Goal: Task Accomplishment & Management: Manage account settings

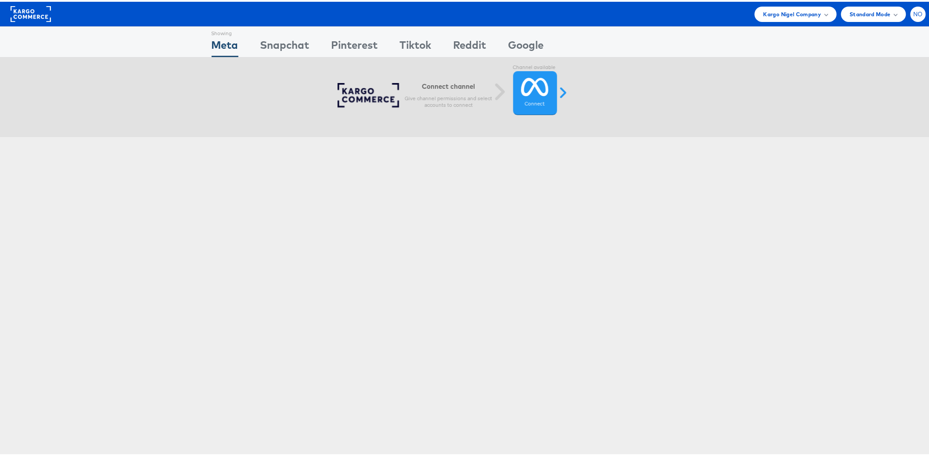
click at [914, 12] on span "NO" at bounding box center [919, 13] width 10 height 6
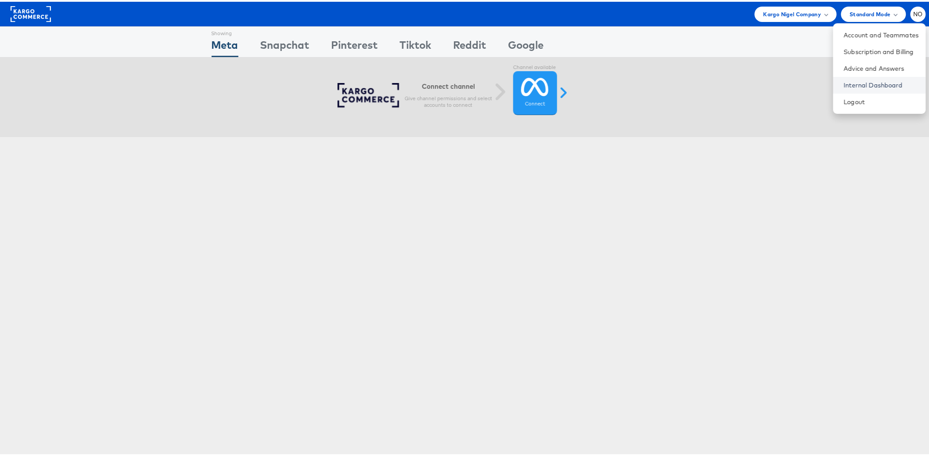
click at [873, 84] on link "Internal Dashboard" at bounding box center [881, 83] width 75 height 9
click at [524, 94] on icon at bounding box center [536, 85] width 28 height 22
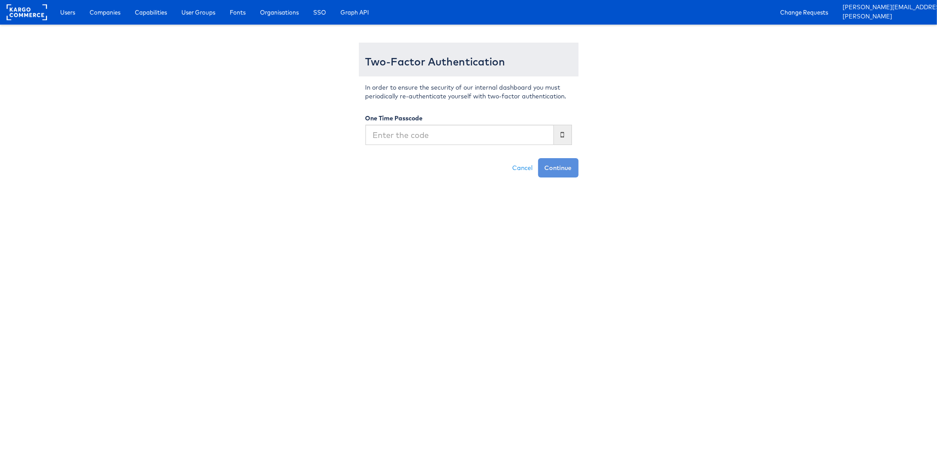
click at [522, 132] on input "text" at bounding box center [459, 135] width 188 height 20
type input "930288"
click at [538, 158] on button "Continue" at bounding box center [558, 167] width 40 height 19
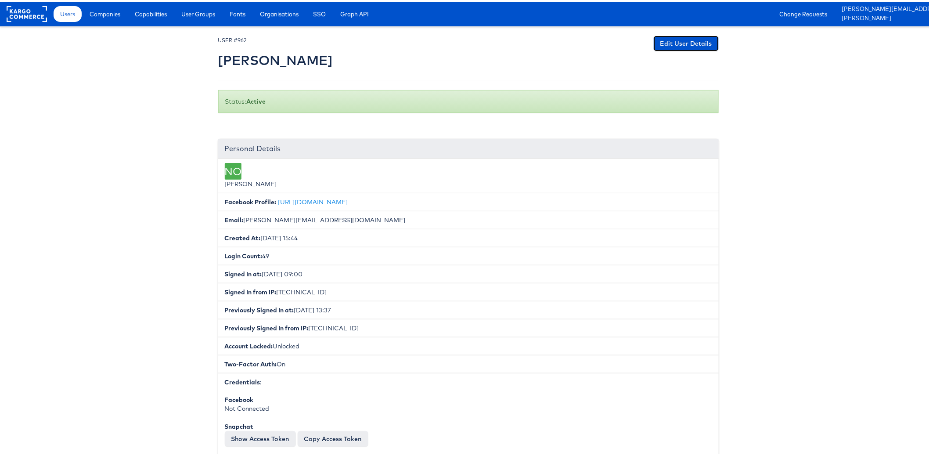
click at [692, 39] on link "Edit User Details" at bounding box center [686, 42] width 65 height 16
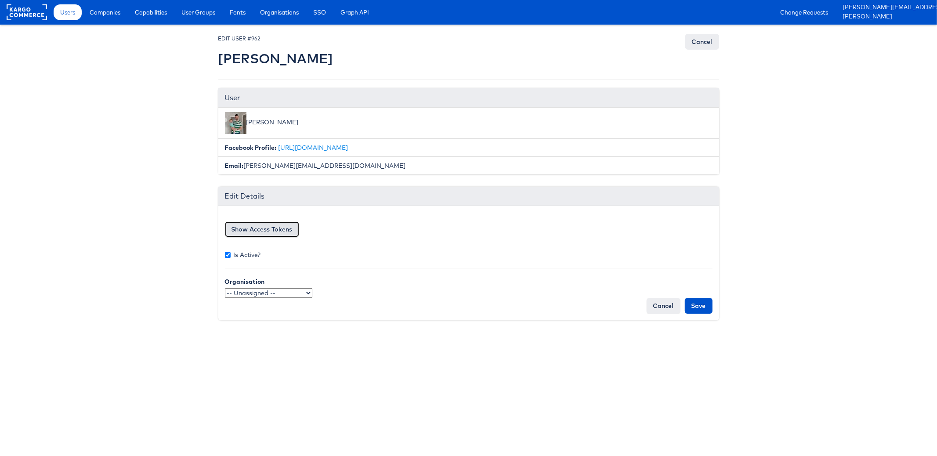
click at [234, 231] on button "Show Access Tokens" at bounding box center [262, 229] width 74 height 16
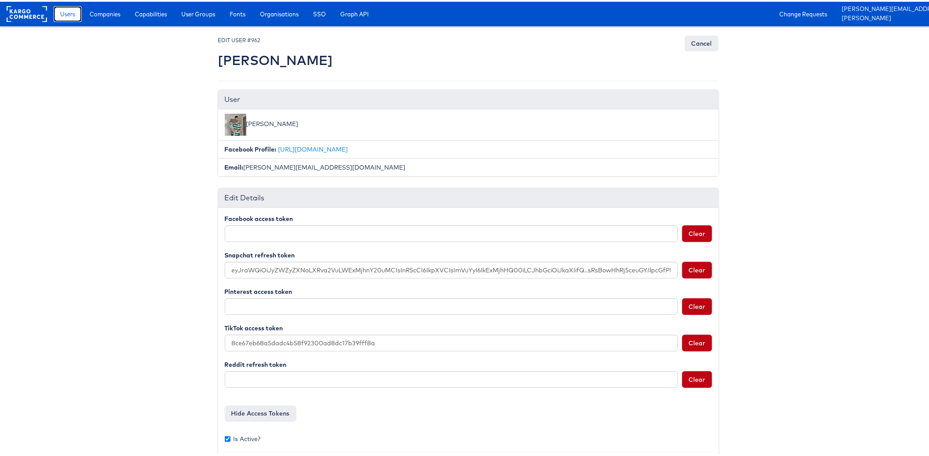
click at [74, 16] on span "Users" at bounding box center [67, 12] width 15 height 9
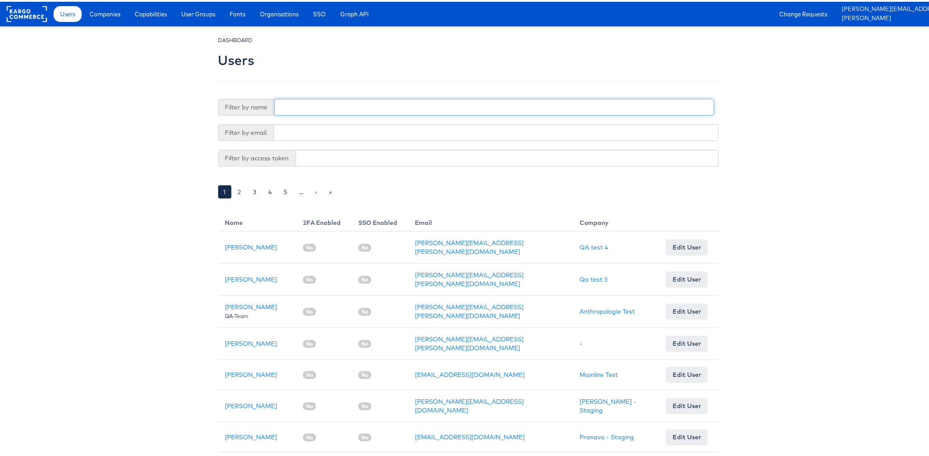
click at [302, 108] on input "text" at bounding box center [494, 105] width 440 height 17
click at [327, 137] on input "text" at bounding box center [496, 131] width 445 height 17
paste input "[PERSON_NAME][EMAIL_ADDRESS][PERSON_NAME][DOMAIN_NAME]"
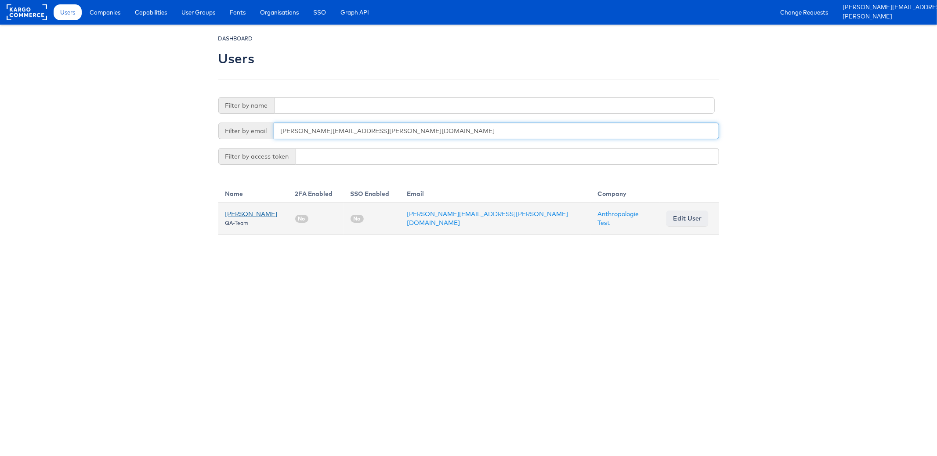
type input "[PERSON_NAME][EMAIL_ADDRESS][PERSON_NAME][DOMAIN_NAME]"
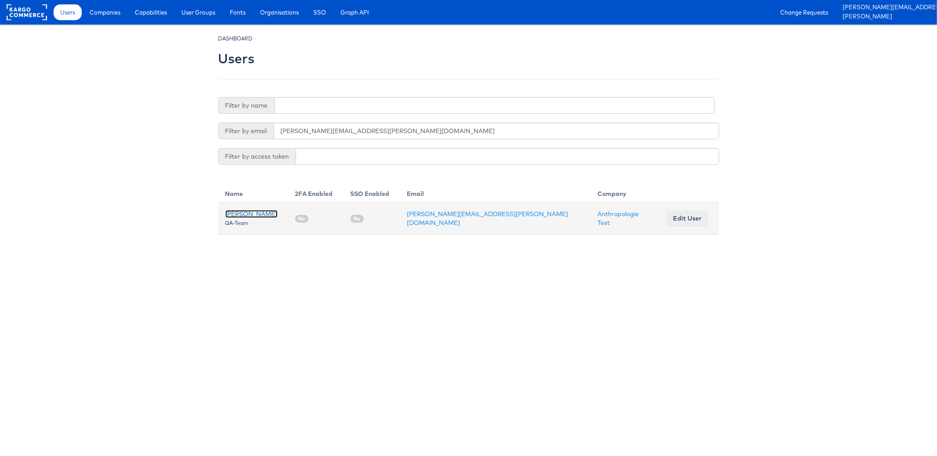
click at [250, 213] on link "[PERSON_NAME]" at bounding box center [251, 214] width 52 height 8
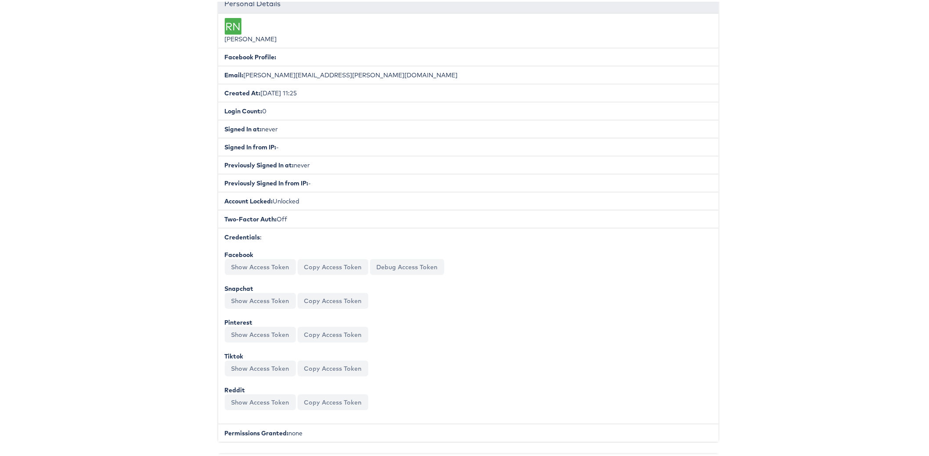
scroll to position [19, 0]
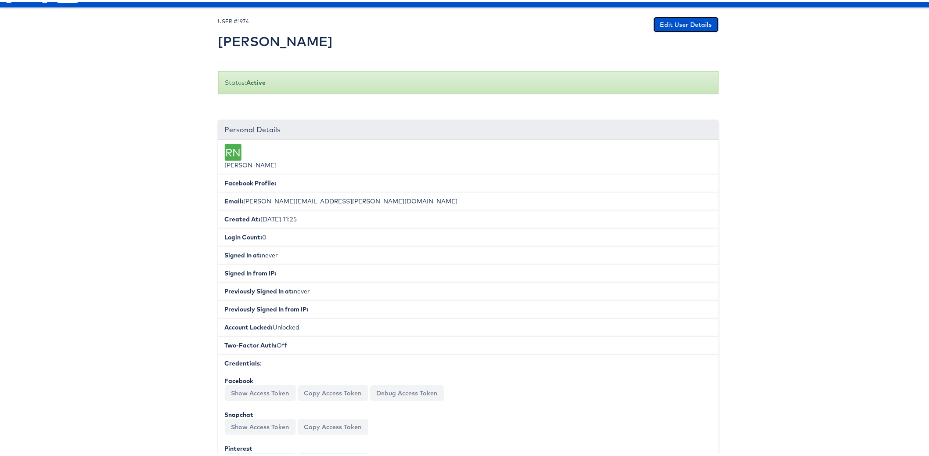
click at [671, 23] on link "Edit User Details" at bounding box center [686, 23] width 65 height 16
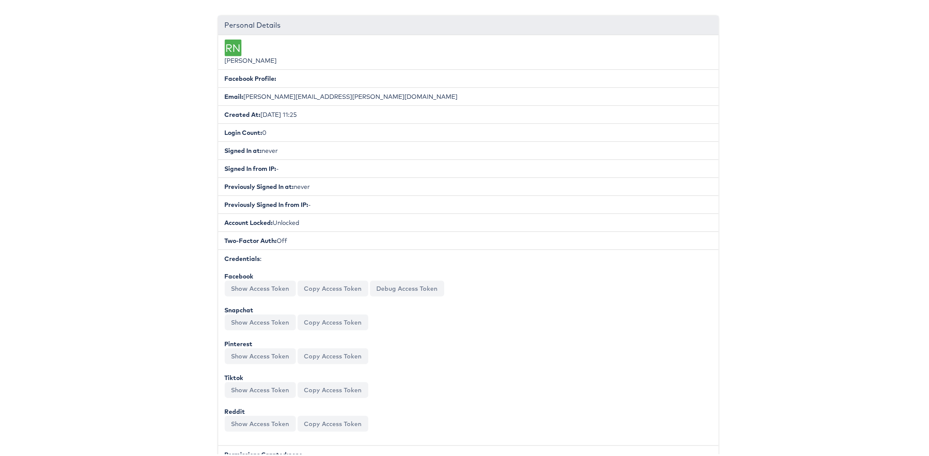
scroll to position [0, 0]
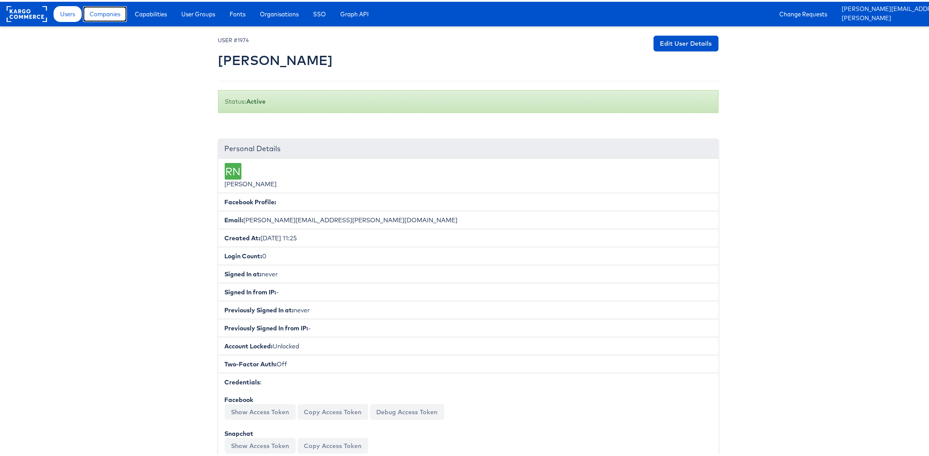
click at [106, 8] on span "Companies" at bounding box center [105, 12] width 31 height 9
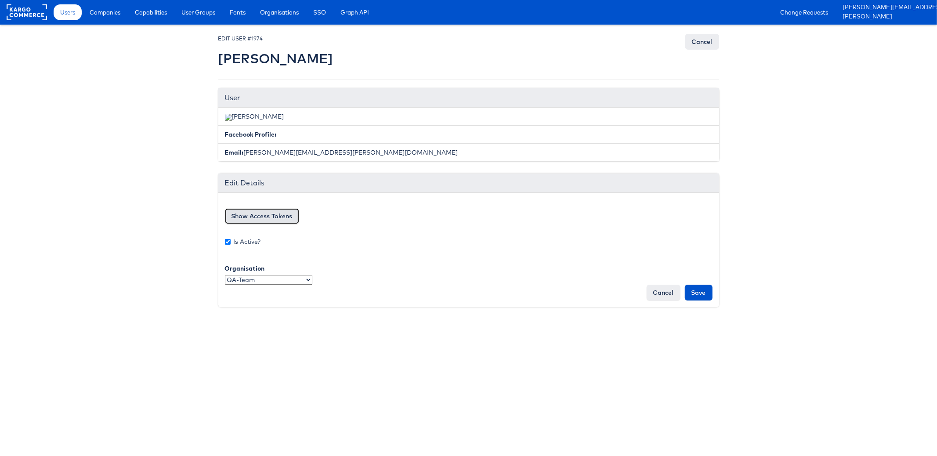
click at [271, 217] on button "Show Access Tokens" at bounding box center [262, 216] width 74 height 16
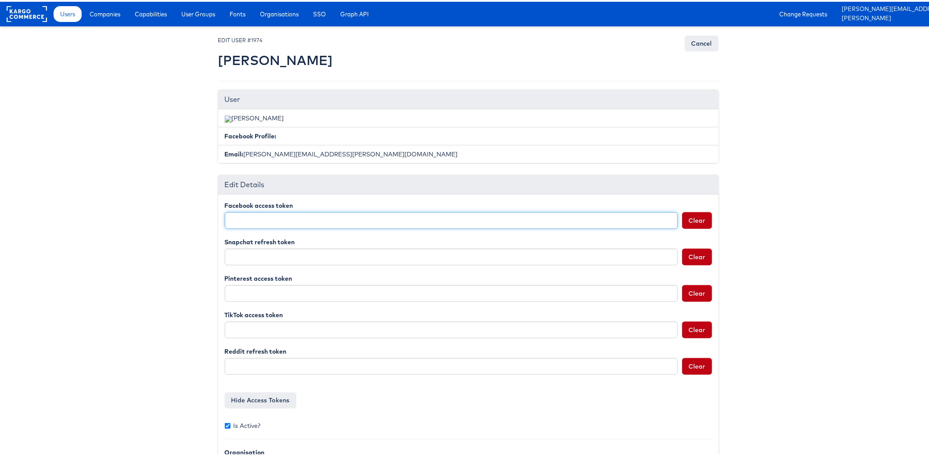
click at [229, 220] on input "Facebook access token" at bounding box center [451, 218] width 453 height 17
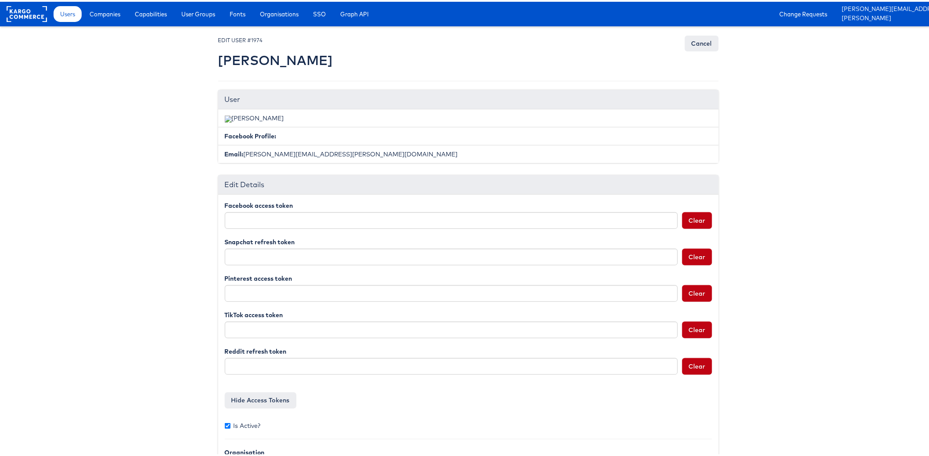
click at [137, 226] on body "Users Companies Capabilities User Groups Fonts Organisations SSO Graph API Chan…" at bounding box center [468, 250] width 937 height 501
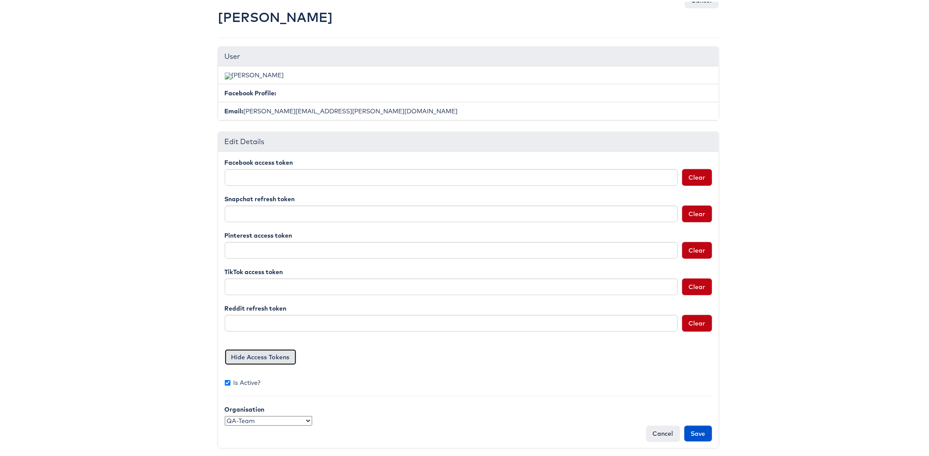
click at [276, 355] on button "Hide Access Tokens" at bounding box center [261, 355] width 72 height 16
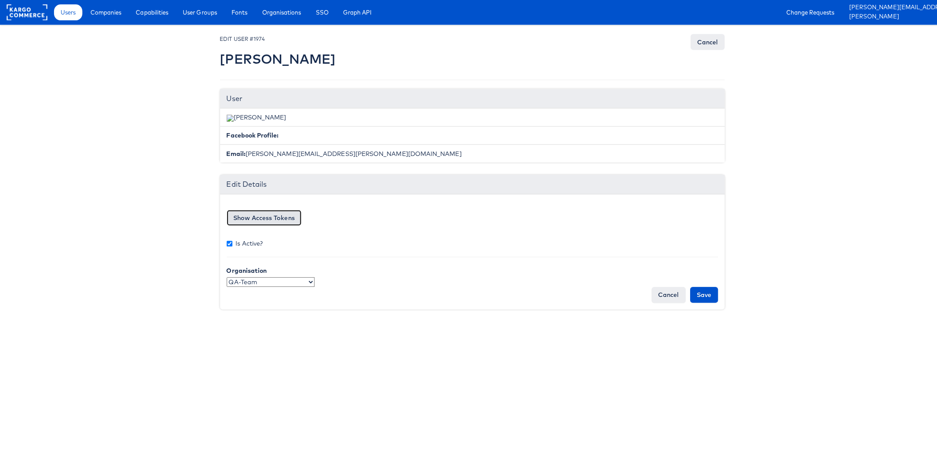
scroll to position [0, 0]
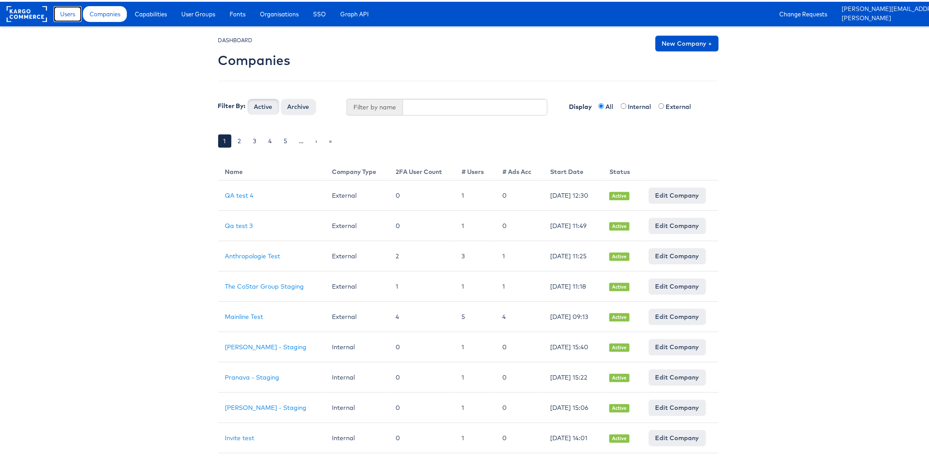
click at [73, 14] on span "Users" at bounding box center [67, 12] width 15 height 9
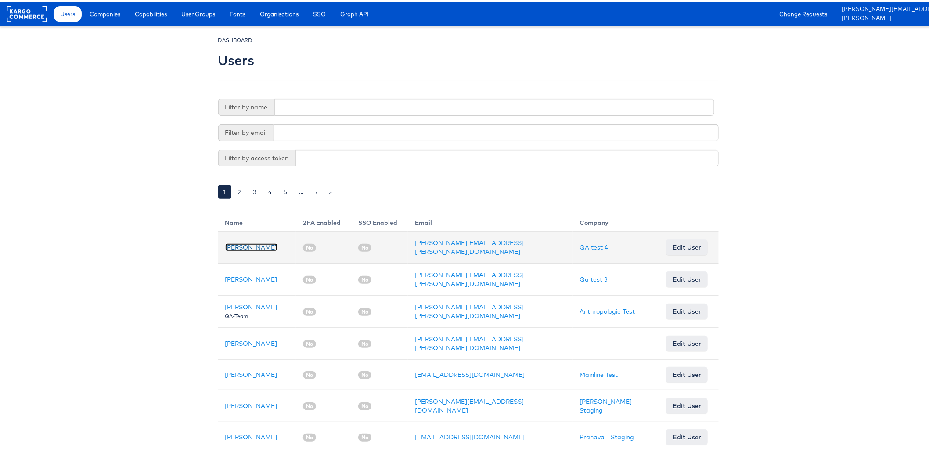
click at [250, 242] on link "[PERSON_NAME]" at bounding box center [251, 246] width 52 height 8
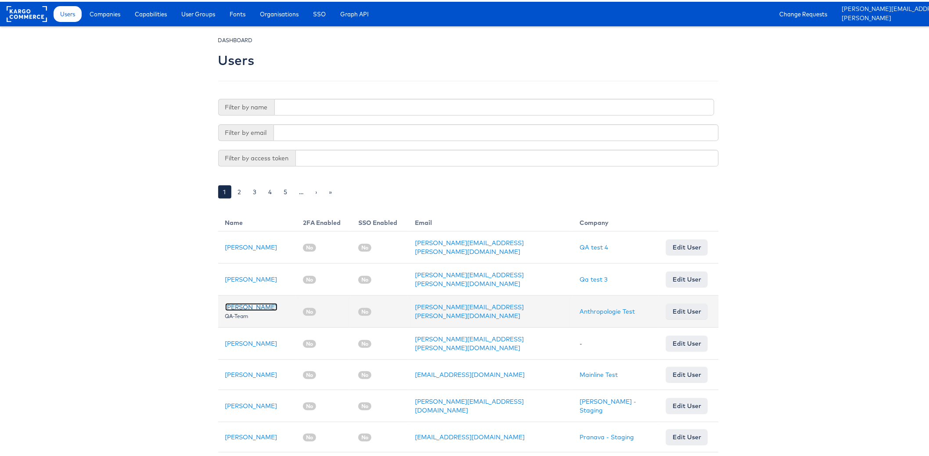
click at [241, 301] on link "[PERSON_NAME]" at bounding box center [251, 305] width 52 height 8
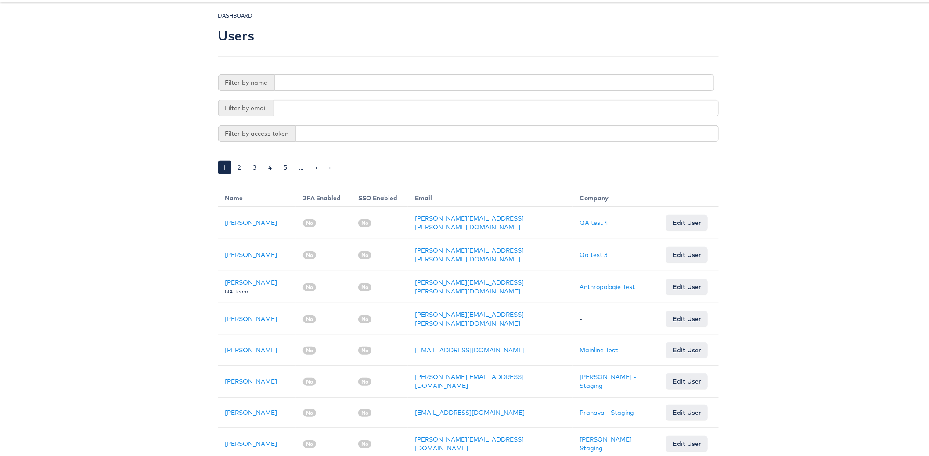
scroll to position [32, 0]
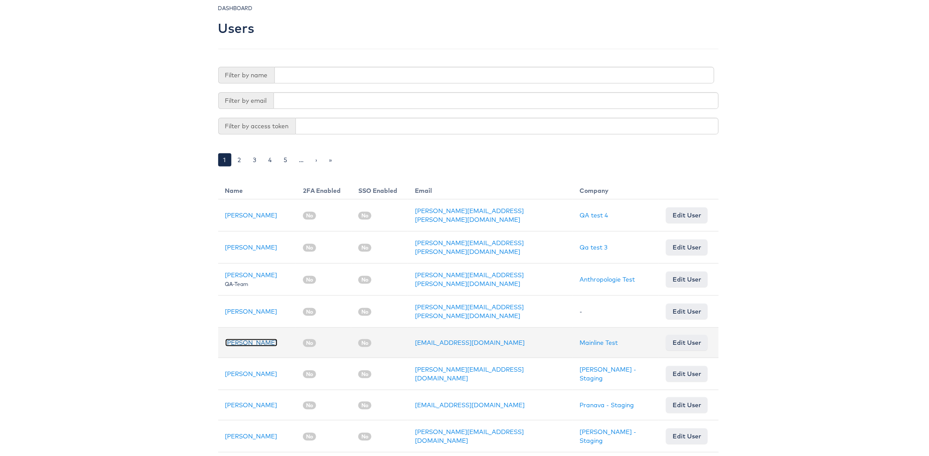
click at [248, 337] on link "[PERSON_NAME]" at bounding box center [251, 341] width 52 height 8
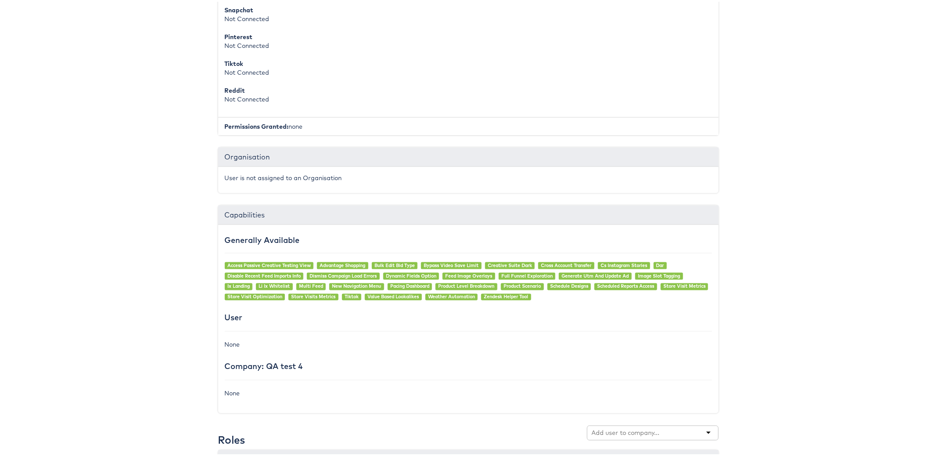
scroll to position [248, 0]
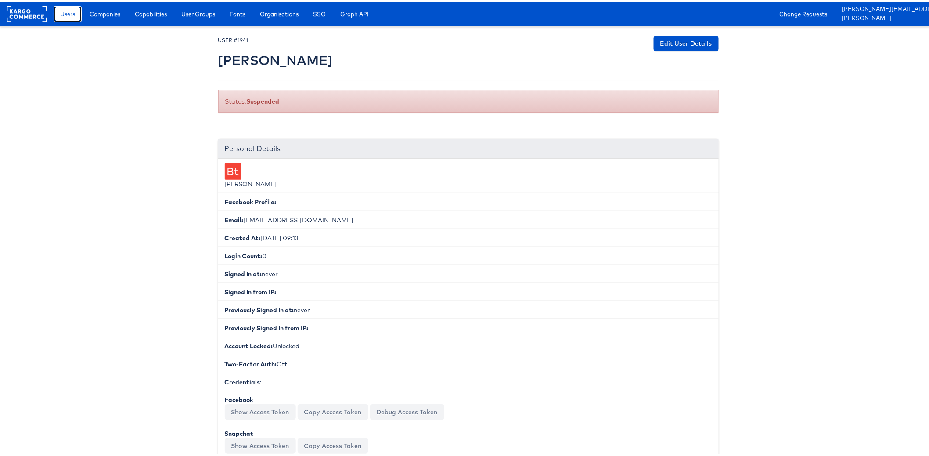
click at [71, 13] on span "Users" at bounding box center [67, 12] width 15 height 9
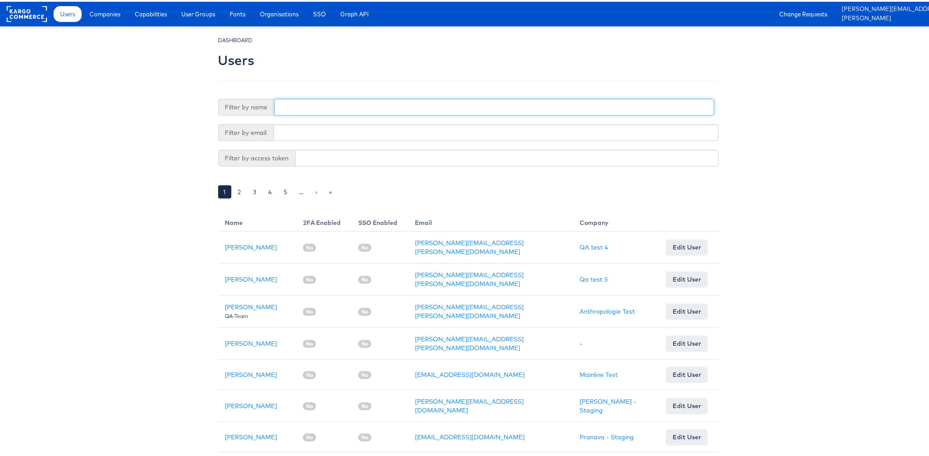
click at [345, 108] on input "text" at bounding box center [494, 105] width 440 height 17
type input "[PERSON_NAME]"
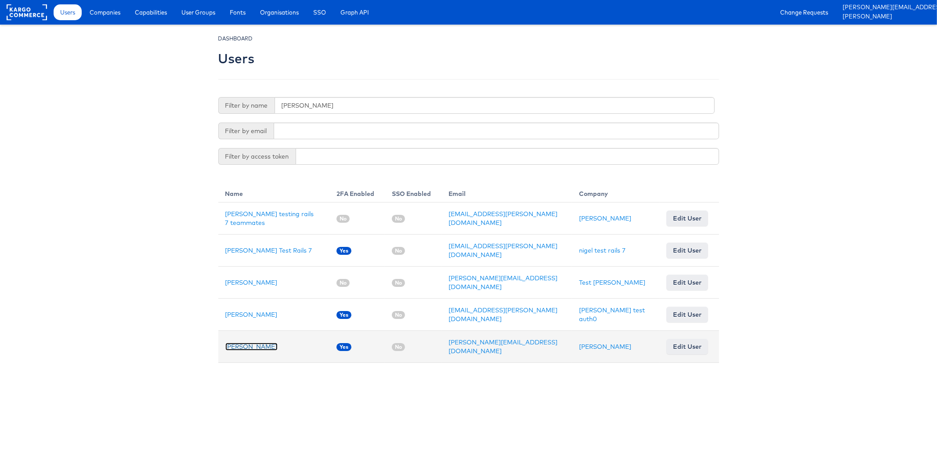
click at [245, 343] on link "[PERSON_NAME]" at bounding box center [251, 347] width 52 height 8
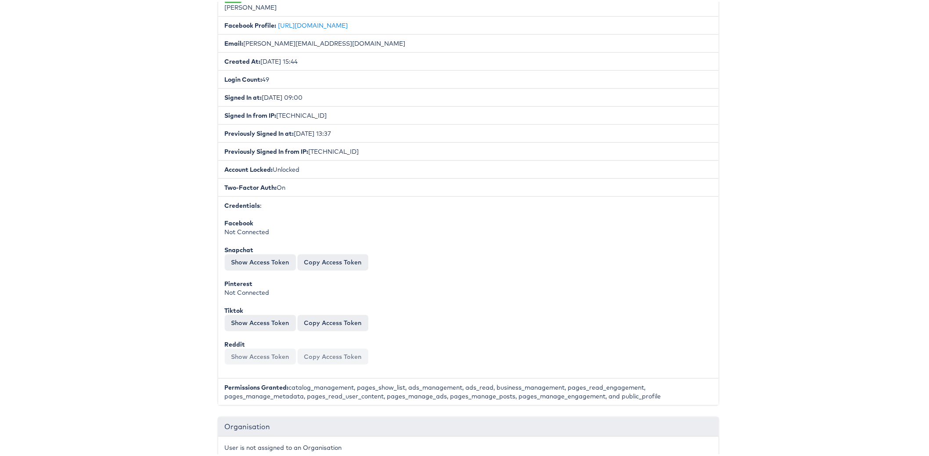
scroll to position [183, 0]
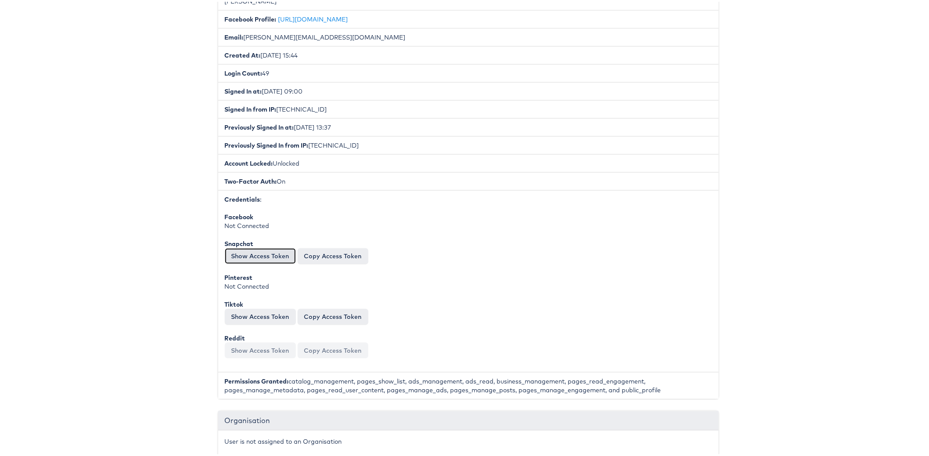
click at [237, 250] on button "Show Access Token" at bounding box center [260, 254] width 71 height 16
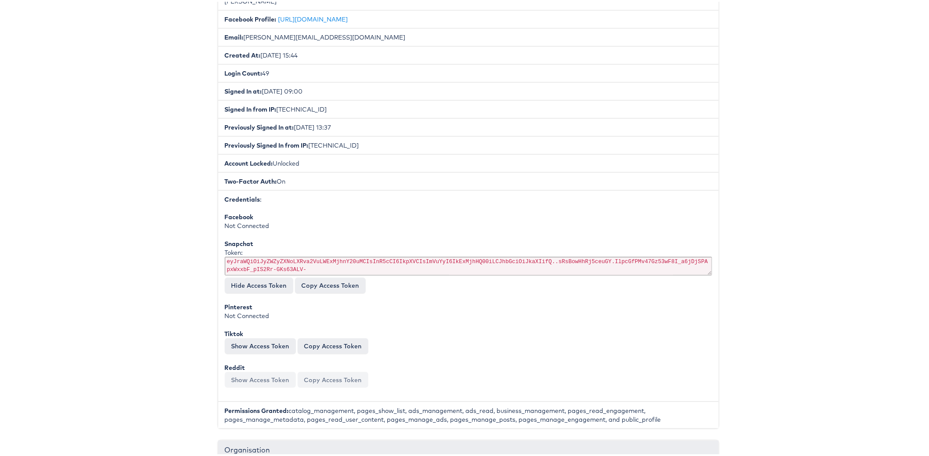
click at [192, 250] on body "Users Companies Capabilities User Groups Fonts Organisations SSO Graph API Chan…" at bounding box center [468, 448] width 937 height 1262
click at [242, 336] on button "Show Access Token" at bounding box center [260, 344] width 71 height 16
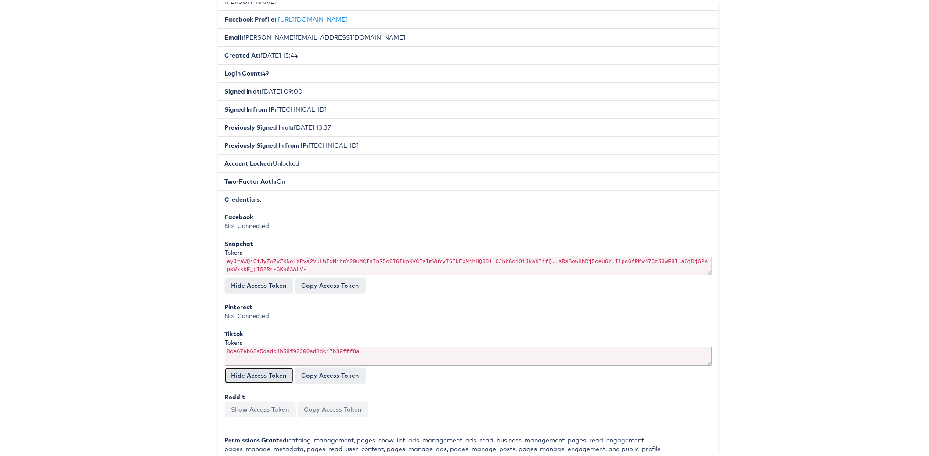
click at [249, 367] on button "Hide Access Token" at bounding box center [259, 374] width 69 height 16
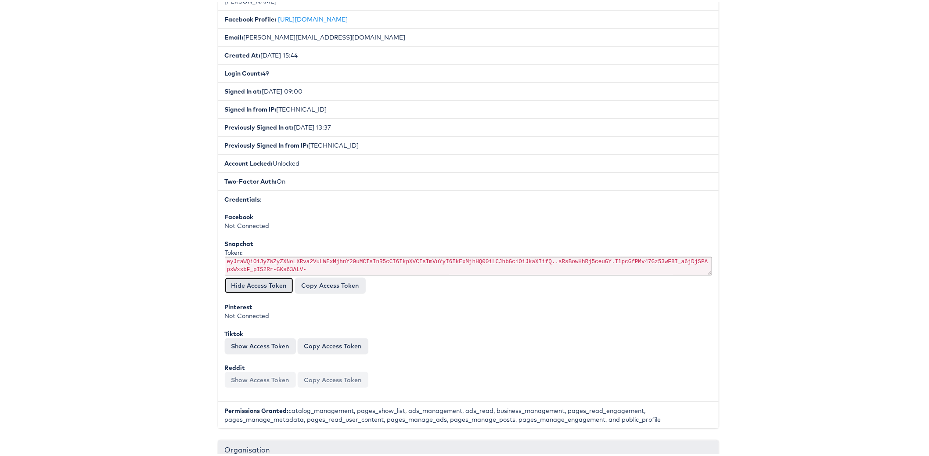
click at [251, 280] on button "Hide Access Token" at bounding box center [259, 284] width 69 height 16
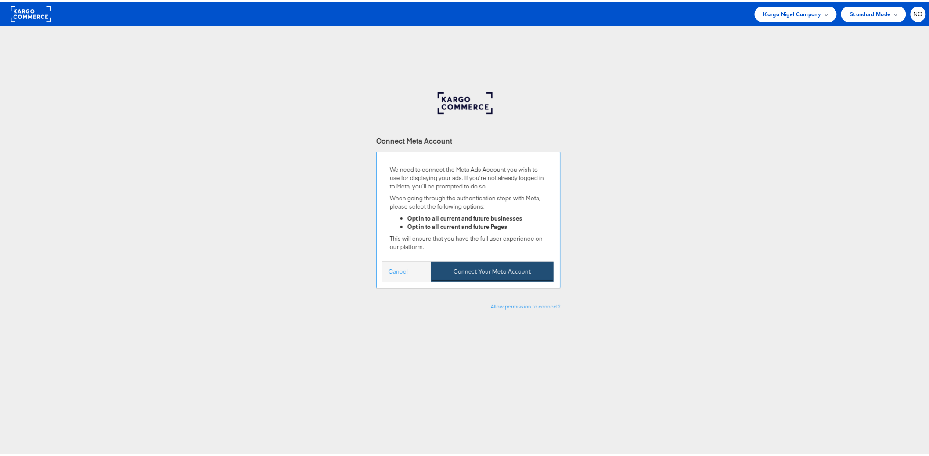
click at [476, 265] on button "Connect Your Meta Account" at bounding box center [492, 270] width 123 height 20
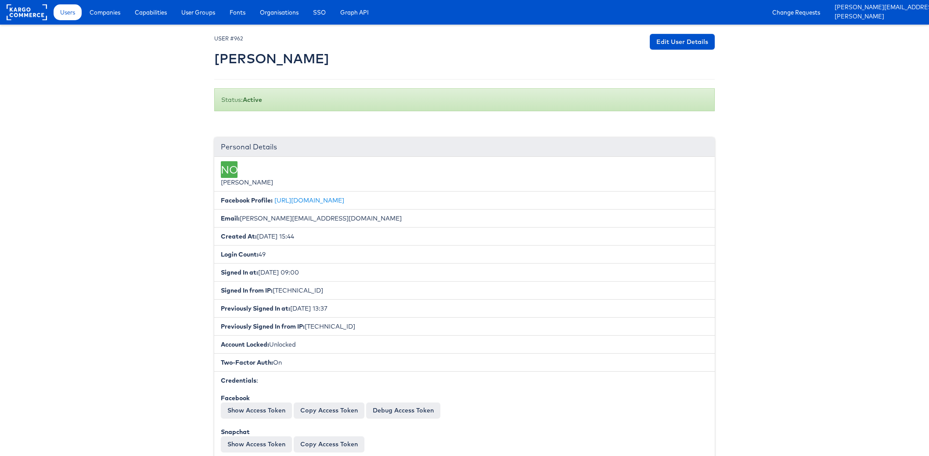
scroll to position [161, 0]
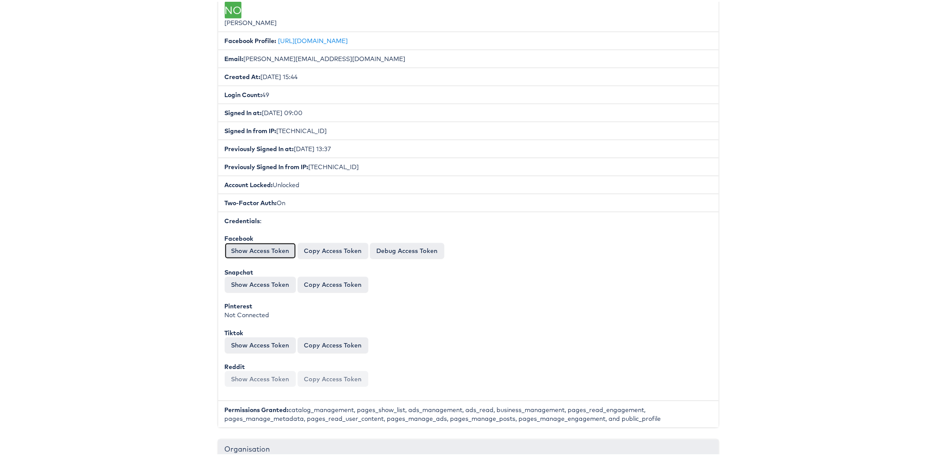
click at [263, 245] on button "Show Access Token" at bounding box center [260, 249] width 71 height 16
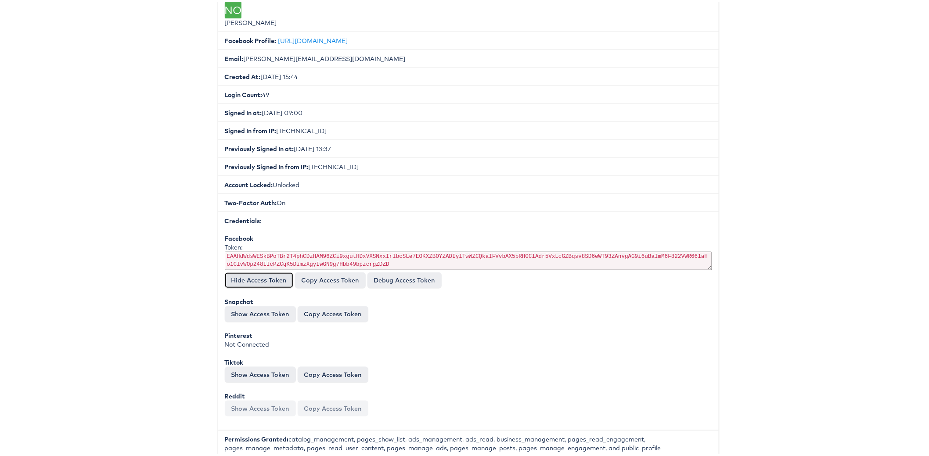
click at [237, 270] on button "Hide Access Token" at bounding box center [259, 278] width 69 height 16
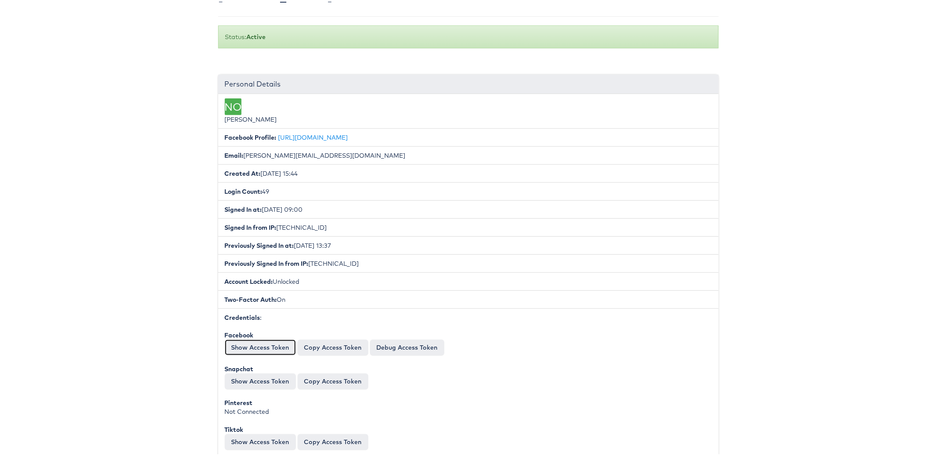
scroll to position [0, 0]
